Goal: Task Accomplishment & Management: Manage account settings

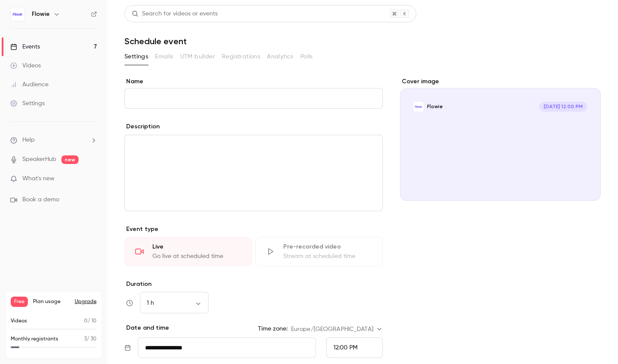
click at [58, 43] on link "Events 7" at bounding box center [53, 46] width 107 height 19
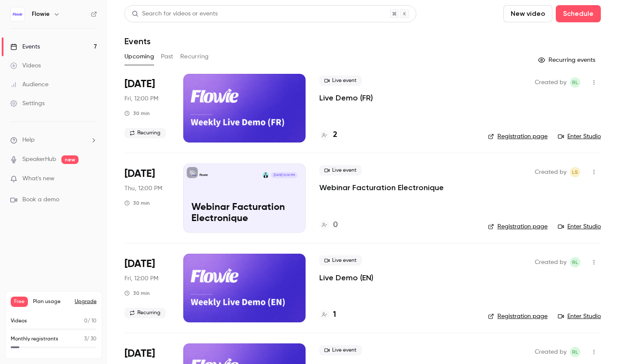
click at [579, 136] on link "Enter Studio" at bounding box center [579, 136] width 43 height 9
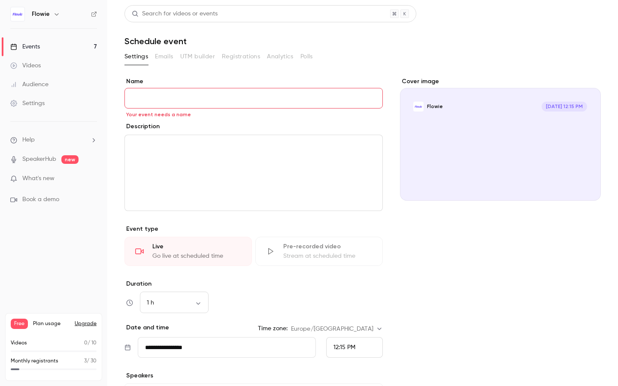
click at [288, 115] on div "**********" at bounding box center [253, 260] width 258 height 366
click at [45, 44] on link "Events 7" at bounding box center [53, 46] width 107 height 19
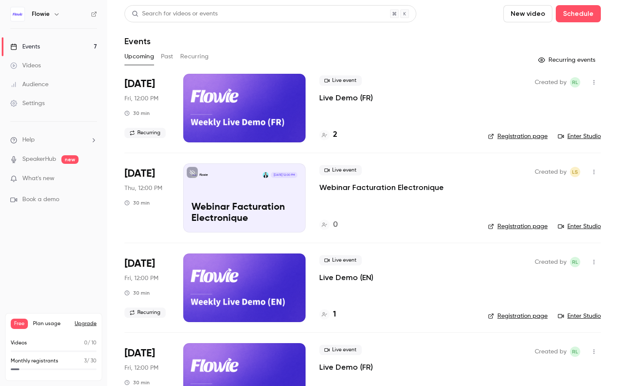
click at [323, 134] on icon at bounding box center [324, 135] width 5 height 4
click at [590, 82] on icon "button" at bounding box center [593, 82] width 7 height 6
click at [455, 123] on div at bounding box center [309, 193] width 618 height 386
click at [598, 84] on button "button" at bounding box center [594, 83] width 14 height 14
click at [544, 202] on li "Delete" at bounding box center [554, 193] width 93 height 22
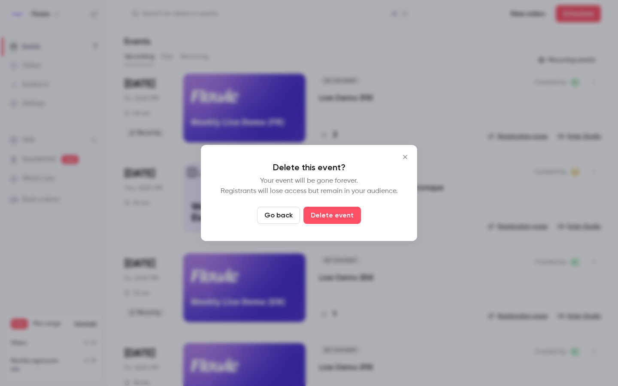
click at [407, 157] on icon "Close" at bounding box center [405, 157] width 10 height 7
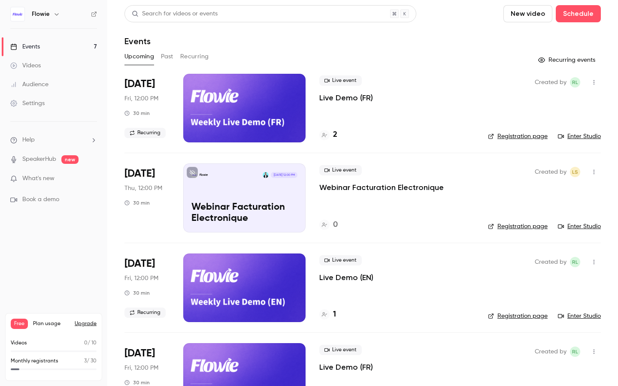
click at [590, 79] on button "button" at bounding box center [594, 83] width 14 height 14
click at [539, 193] on div "Delete" at bounding box center [560, 193] width 65 height 9
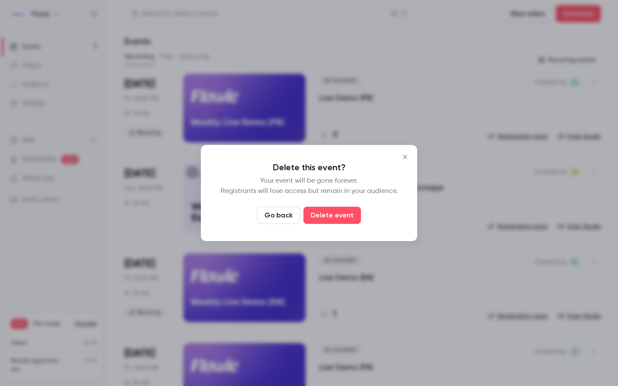
click at [388, 84] on div at bounding box center [309, 193] width 618 height 386
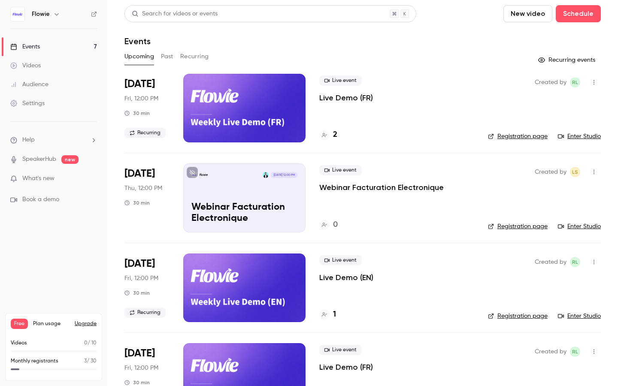
click at [594, 82] on icon "button" at bounding box center [593, 82] width 7 height 6
click at [555, 194] on div "Delete" at bounding box center [560, 193] width 65 height 9
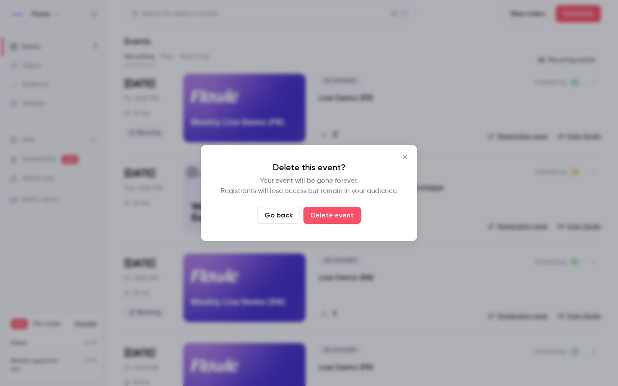
click at [439, 94] on div at bounding box center [309, 193] width 618 height 386
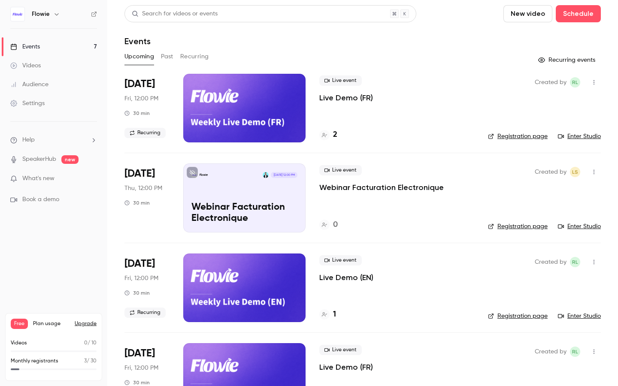
click at [593, 85] on button "button" at bounding box center [594, 83] width 14 height 14
click at [450, 82] on div at bounding box center [309, 193] width 618 height 386
click at [591, 85] on icon "button" at bounding box center [593, 82] width 7 height 6
click at [535, 197] on div "Delete" at bounding box center [560, 193] width 65 height 9
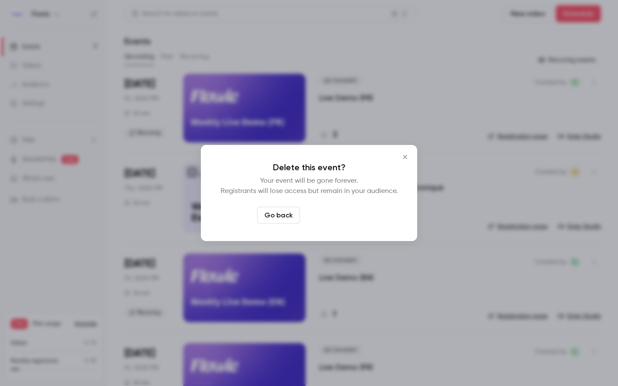
click at [342, 221] on button "Delete event" at bounding box center [331, 215] width 57 height 17
